Goal: Information Seeking & Learning: Find contact information

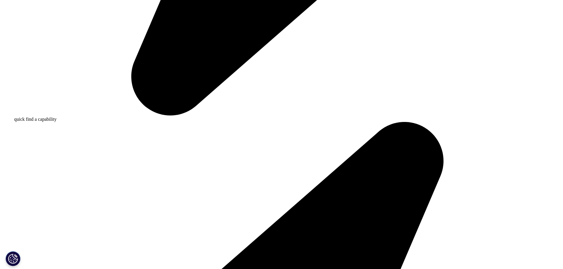
scroll to position [591, 0]
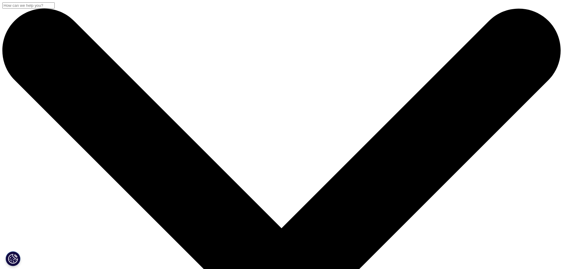
drag, startPoint x: 195, startPoint y: 168, endPoint x: 167, endPoint y: 167, distance: 28.1
